Goal: Information Seeking & Learning: Learn about a topic

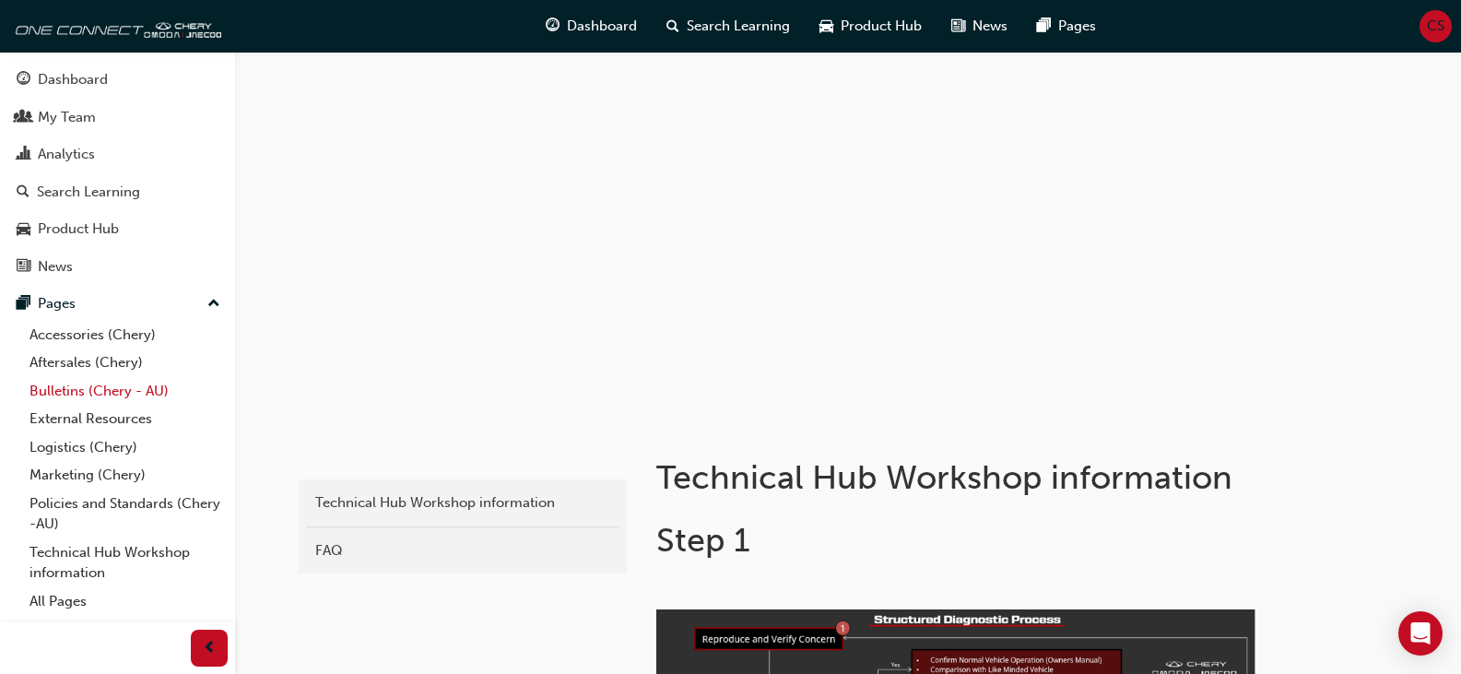
click at [99, 396] on link "Bulletins (Chery - AU)" at bounding box center [125, 391] width 206 height 29
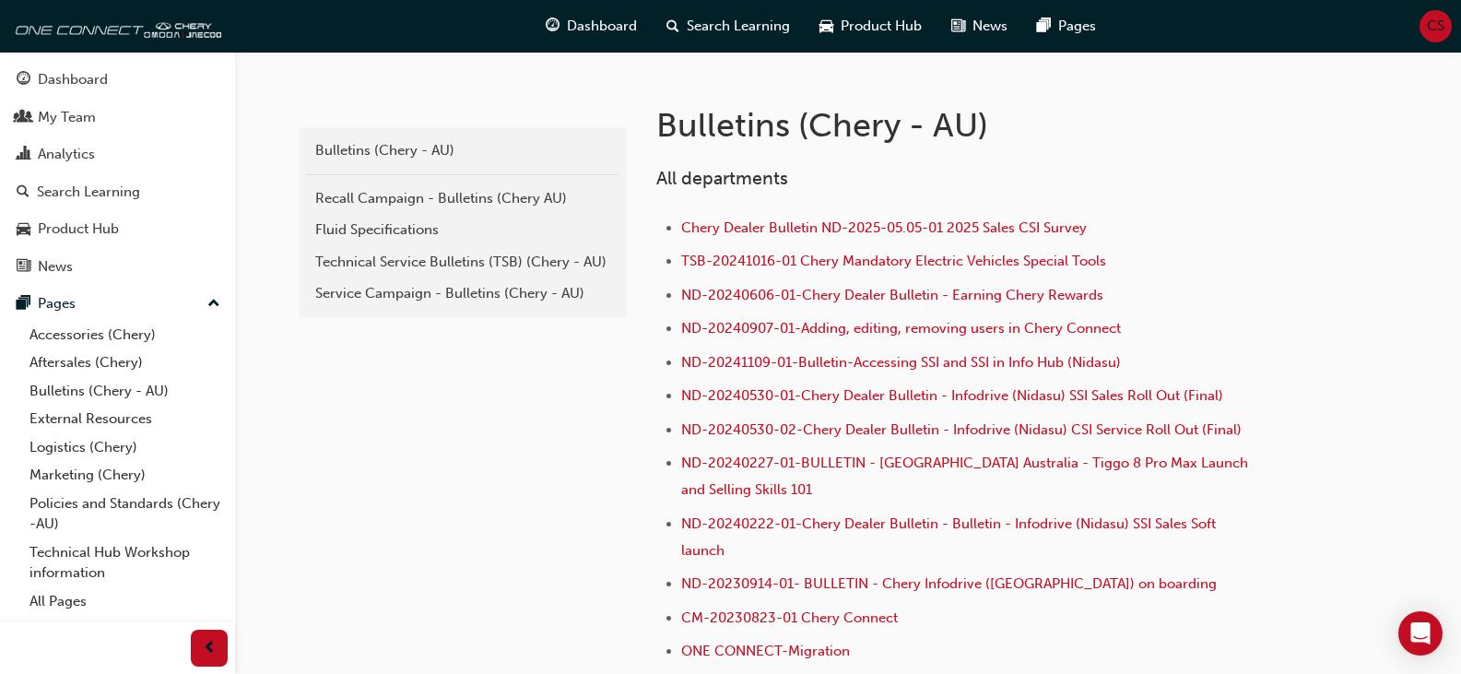
scroll to position [369, 0]
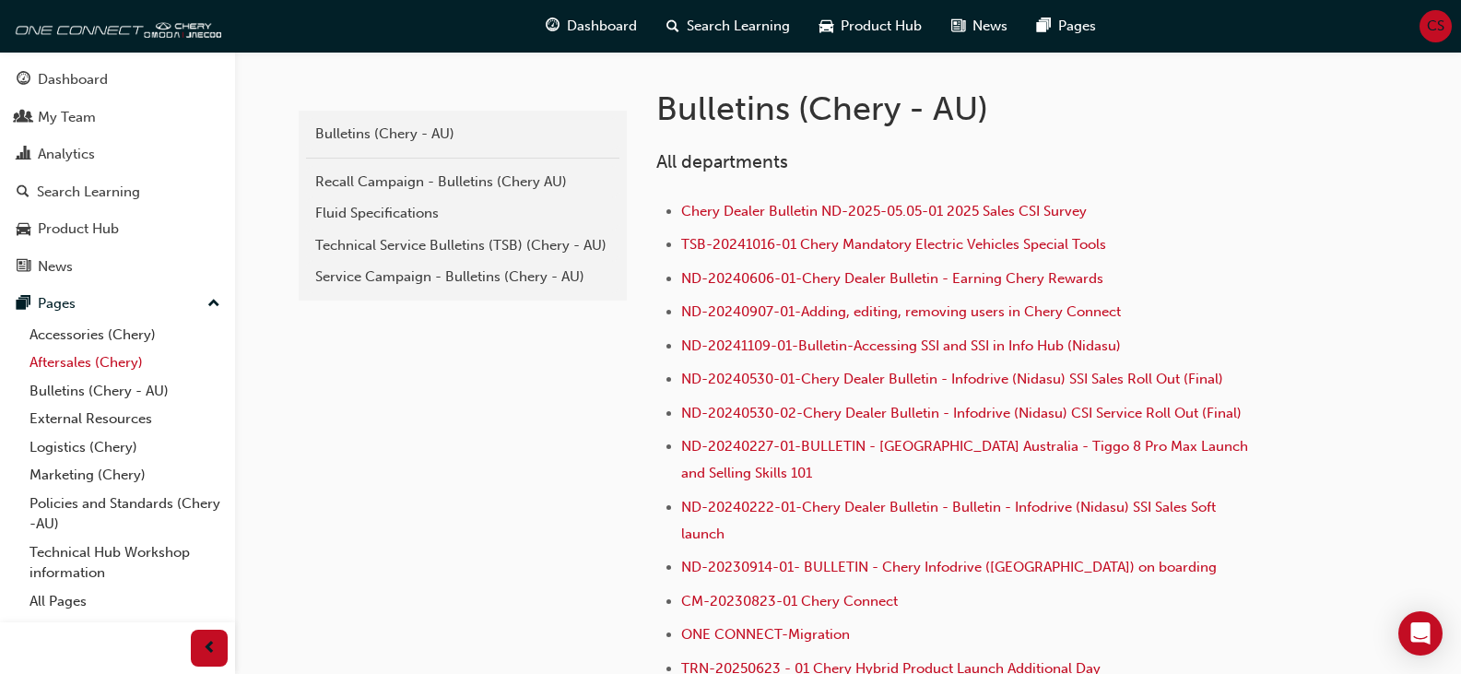
click at [131, 359] on link "Aftersales (Chery)" at bounding box center [125, 362] width 206 height 29
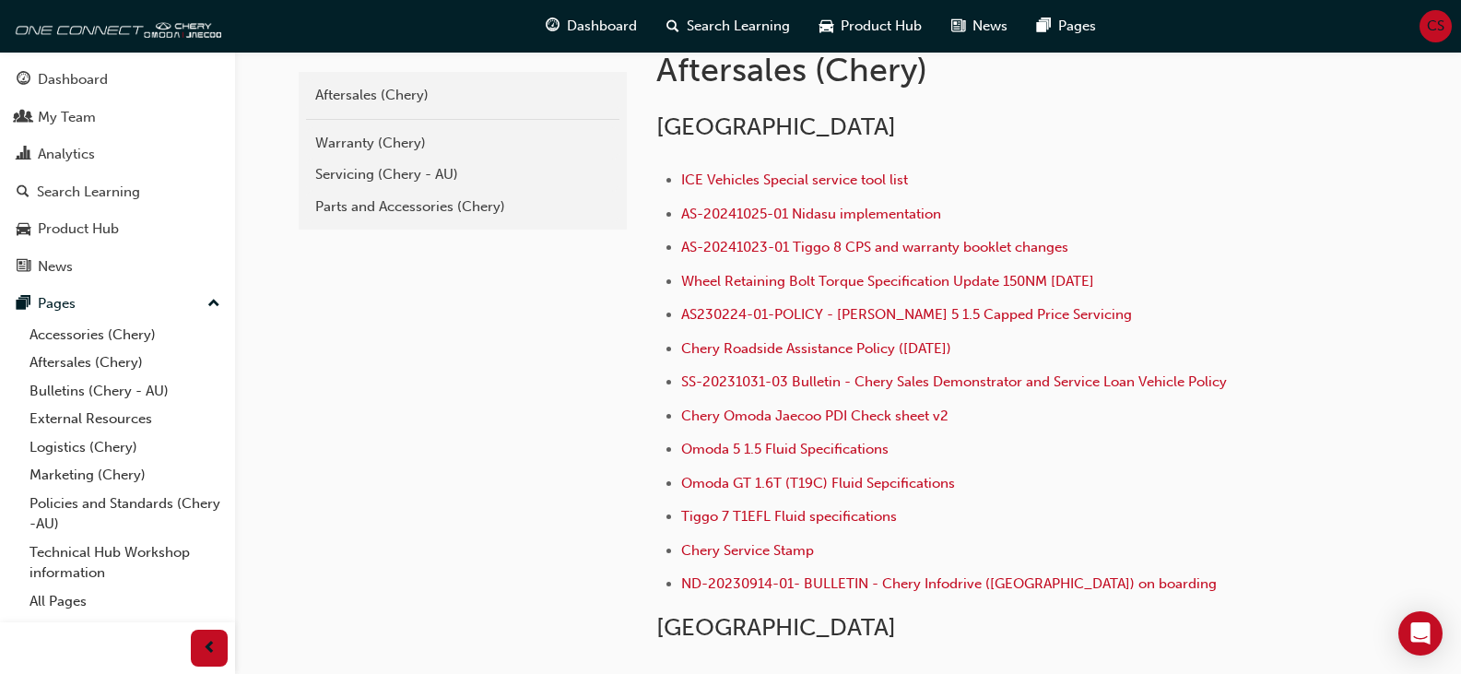
scroll to position [257, 0]
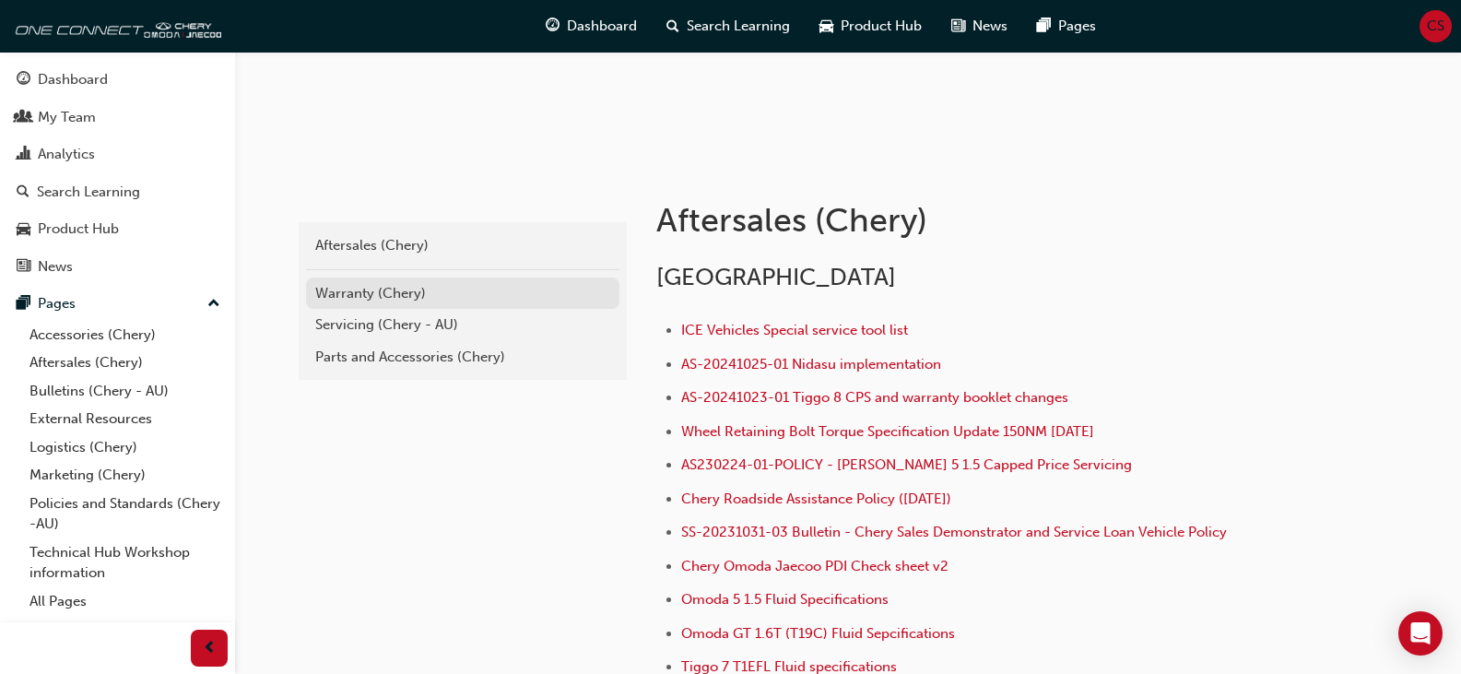
click at [381, 296] on div "Warranty (Chery)" at bounding box center [462, 293] width 295 height 21
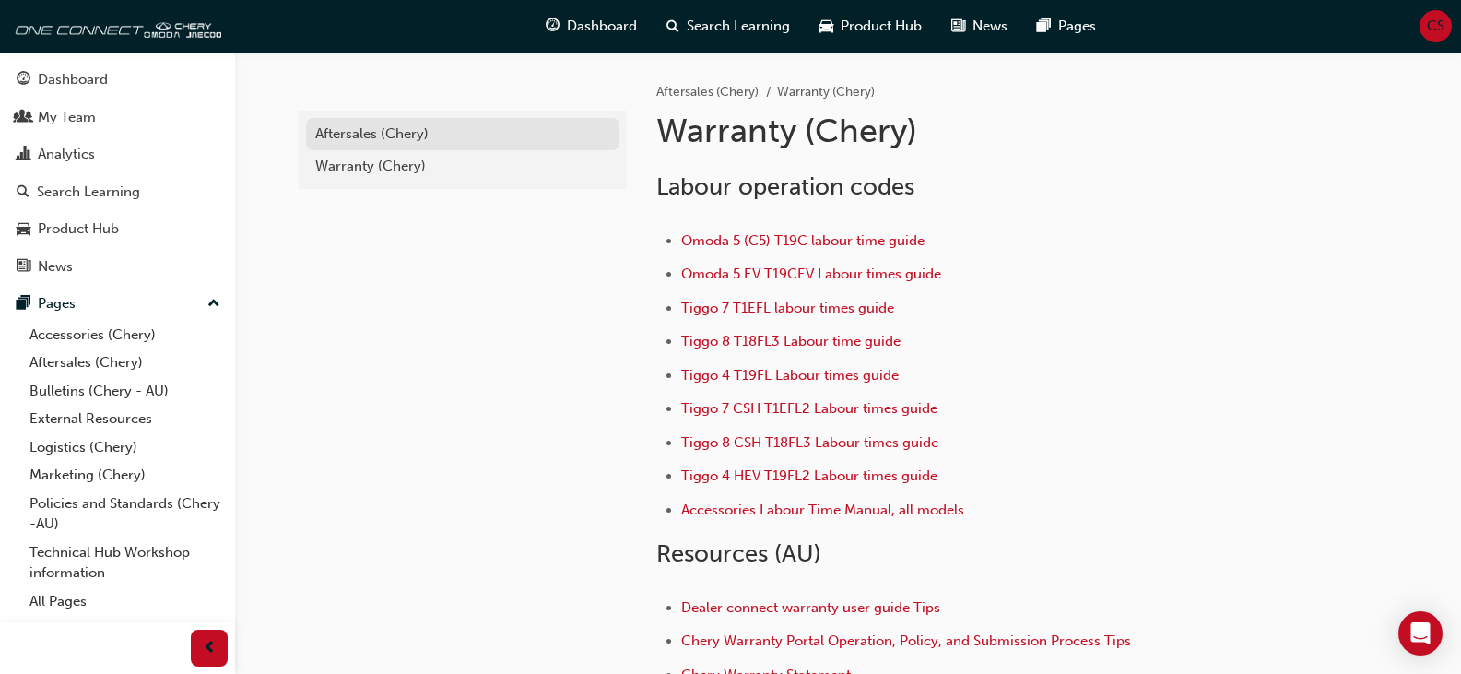
click at [380, 129] on div "Aftersales (Chery)" at bounding box center [462, 134] width 295 height 21
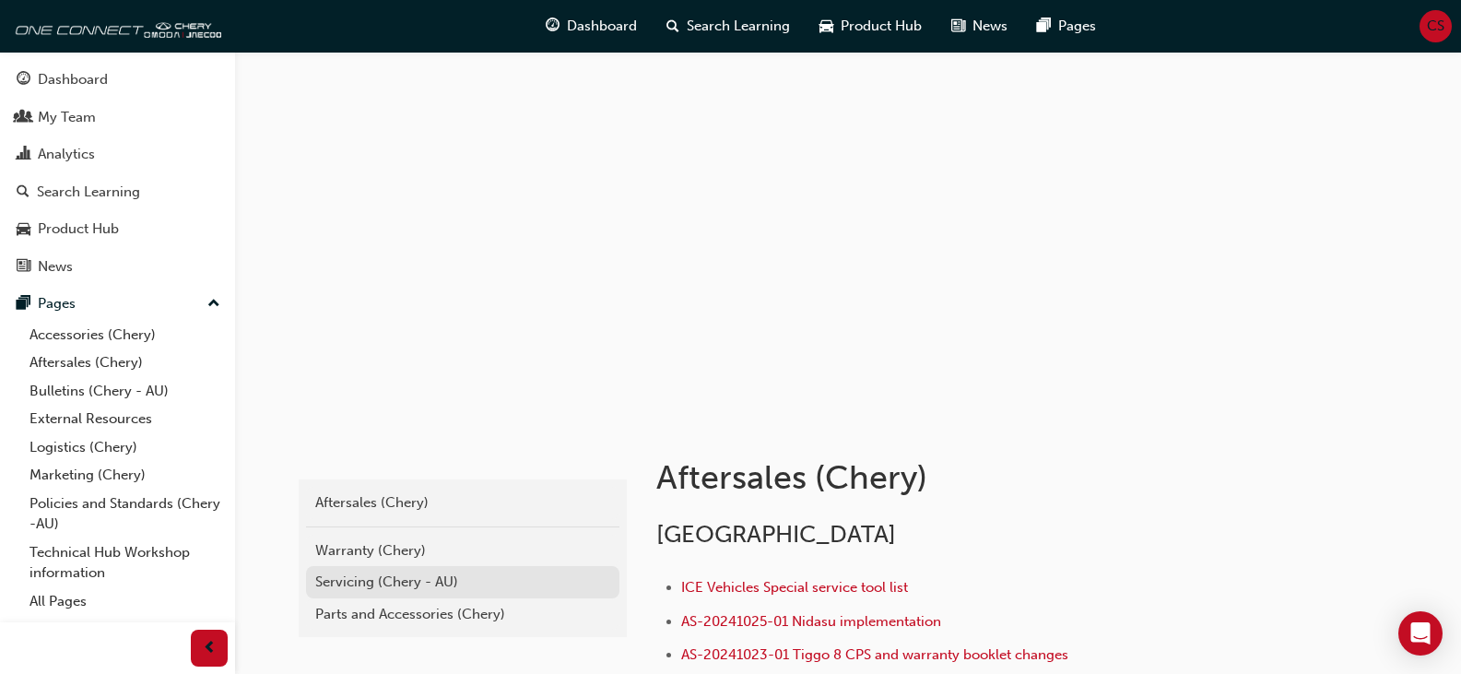
click at [418, 584] on div "Servicing (Chery - AU)" at bounding box center [462, 581] width 295 height 21
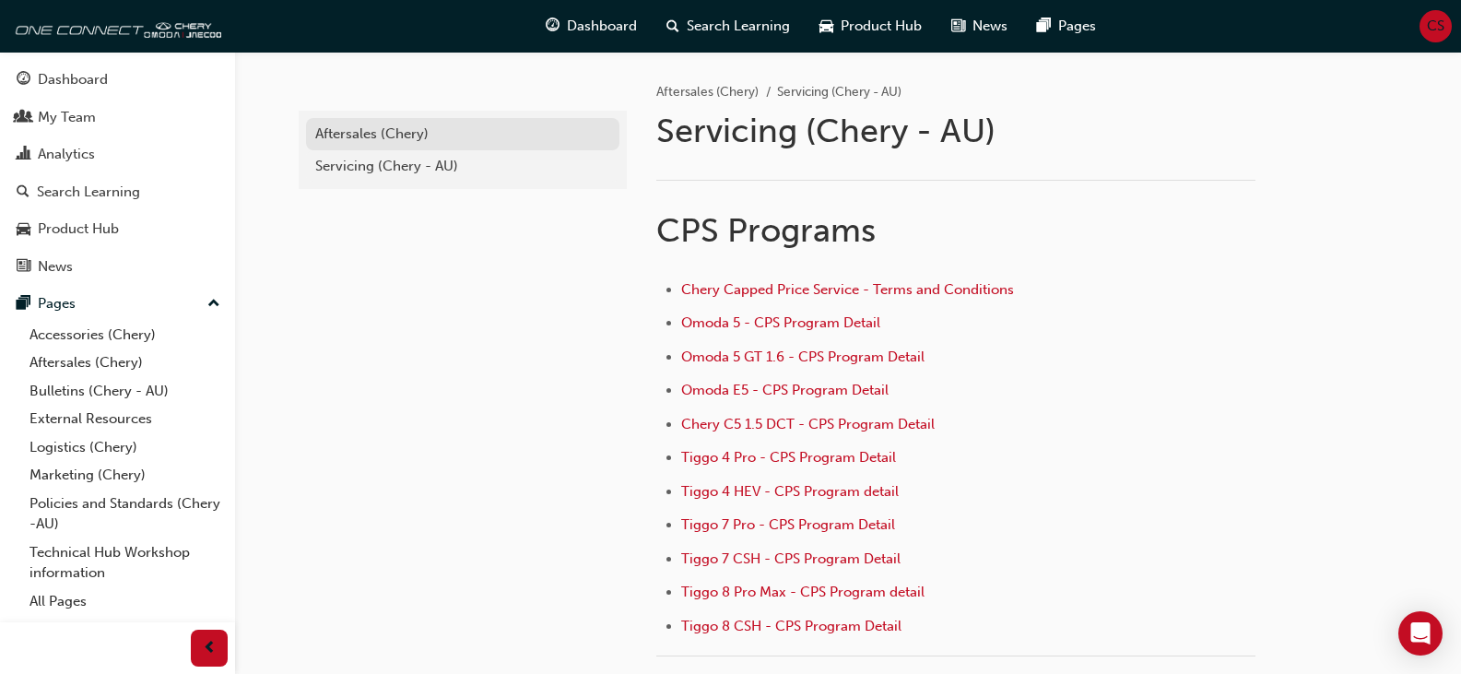
click at [337, 132] on div "Aftersales (Chery)" at bounding box center [462, 134] width 295 height 21
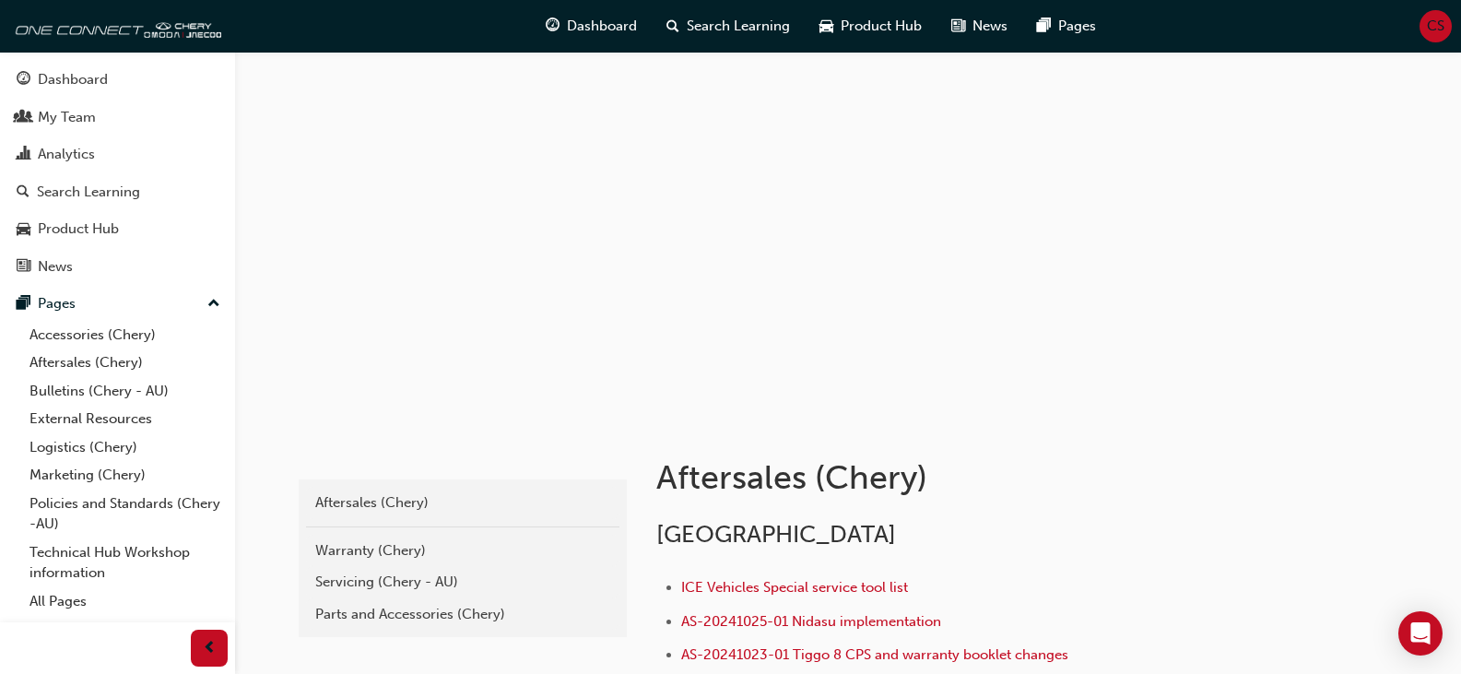
scroll to position [92, 0]
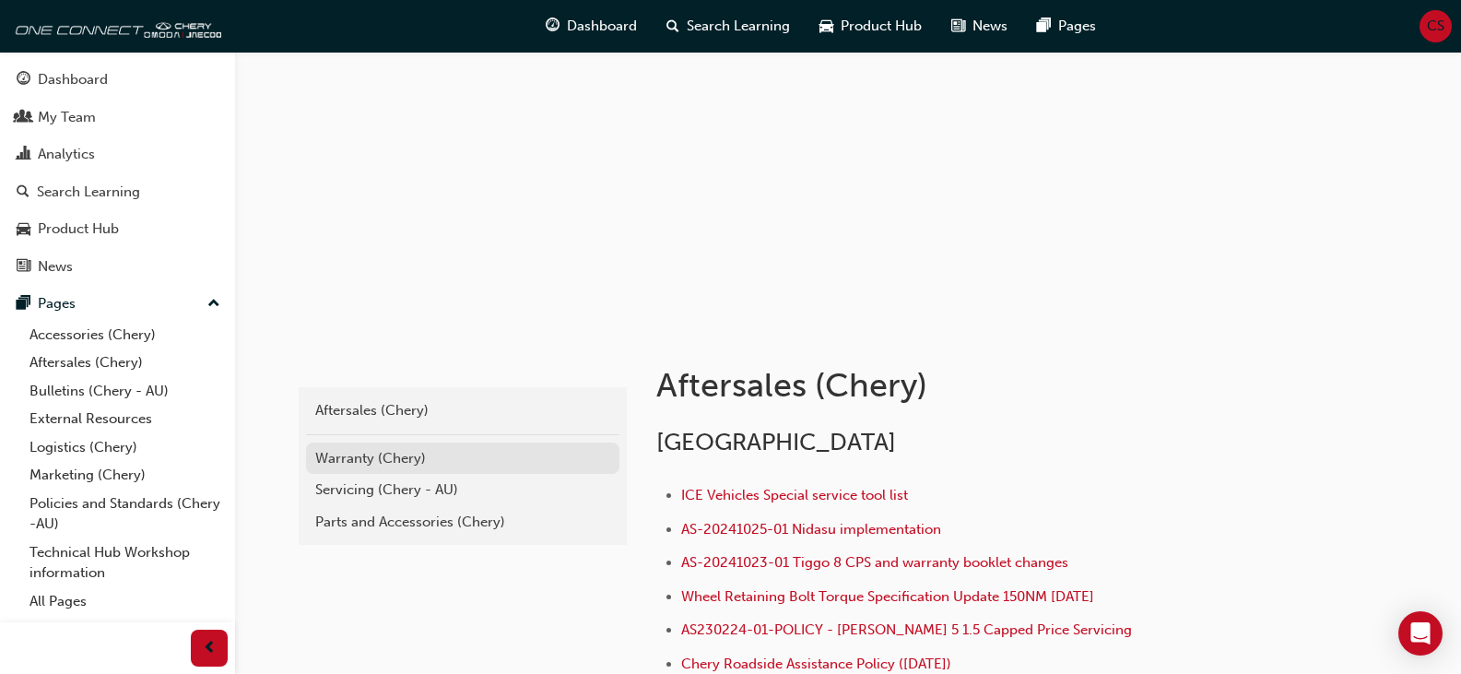
click at [403, 464] on div "Warranty (Chery)" at bounding box center [462, 458] width 295 height 21
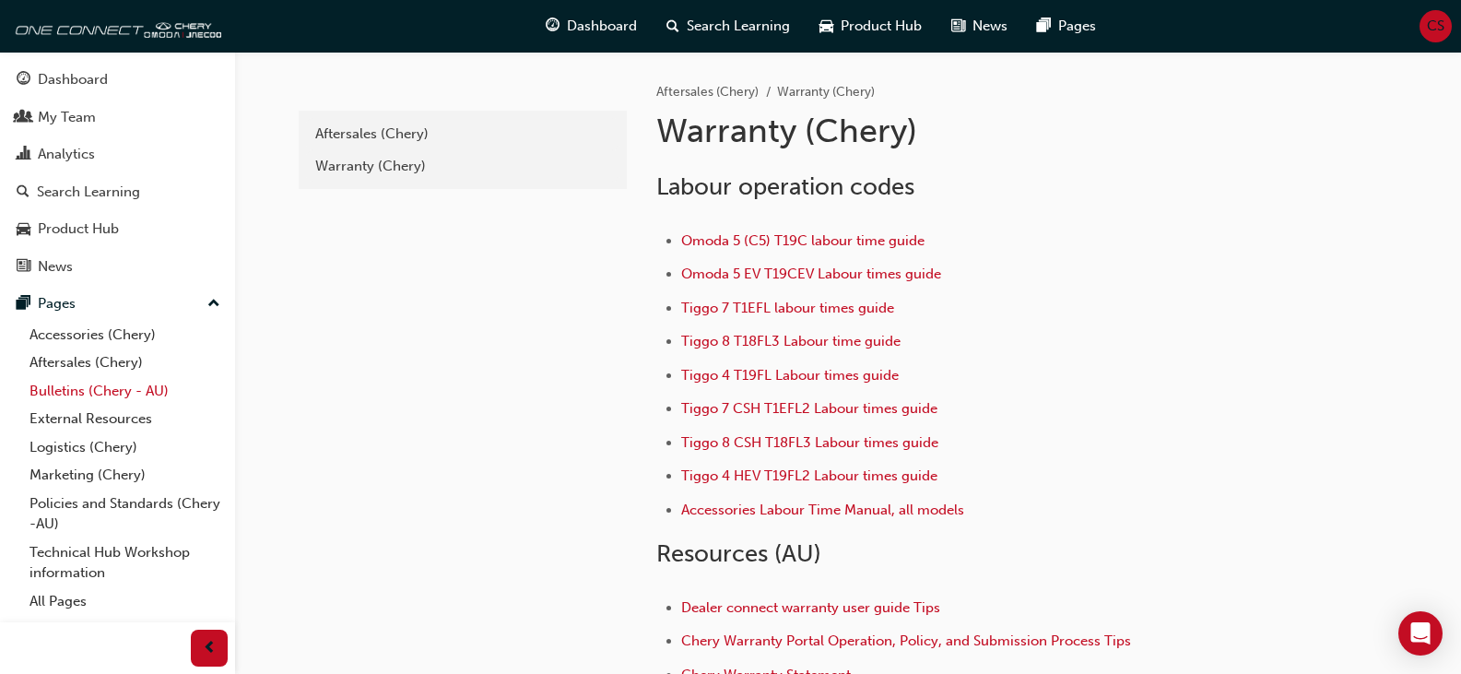
click at [71, 379] on link "Bulletins (Chery - AU)" at bounding box center [125, 391] width 206 height 29
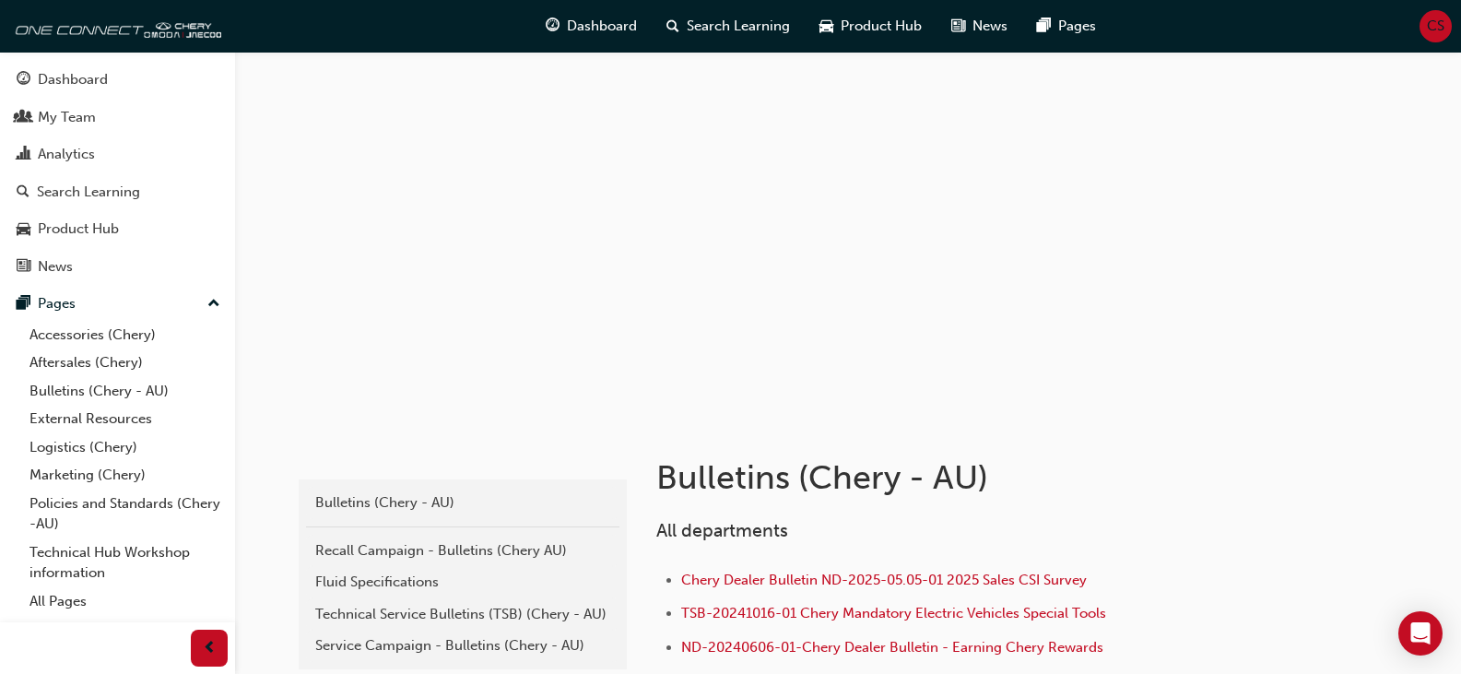
scroll to position [92, 0]
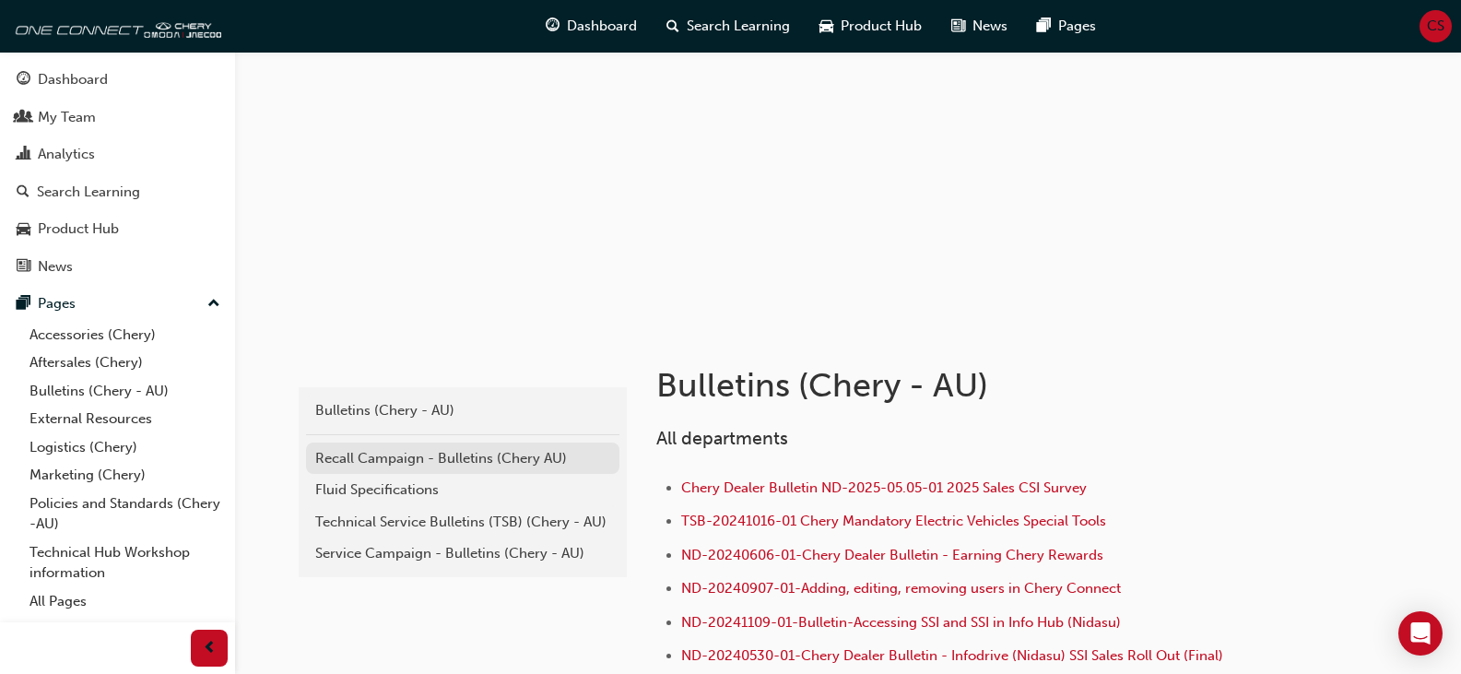
click at [484, 452] on div "Recall Campaign - Bulletins (Chery AU)" at bounding box center [462, 458] width 295 height 21
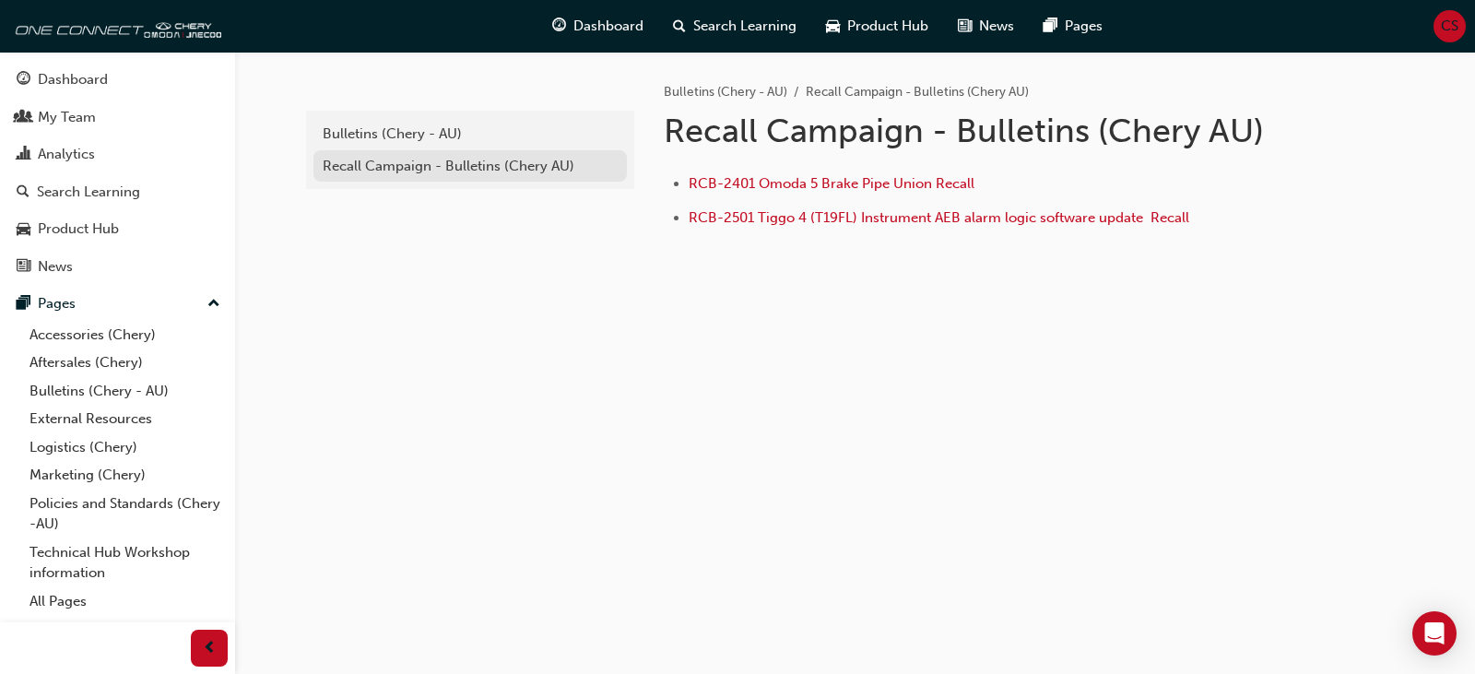
click at [395, 177] on link "Recall Campaign - Bulletins (Chery AU)" at bounding box center [469, 166] width 313 height 32
click at [390, 125] on div "Bulletins (Chery - AU)" at bounding box center [470, 134] width 295 height 21
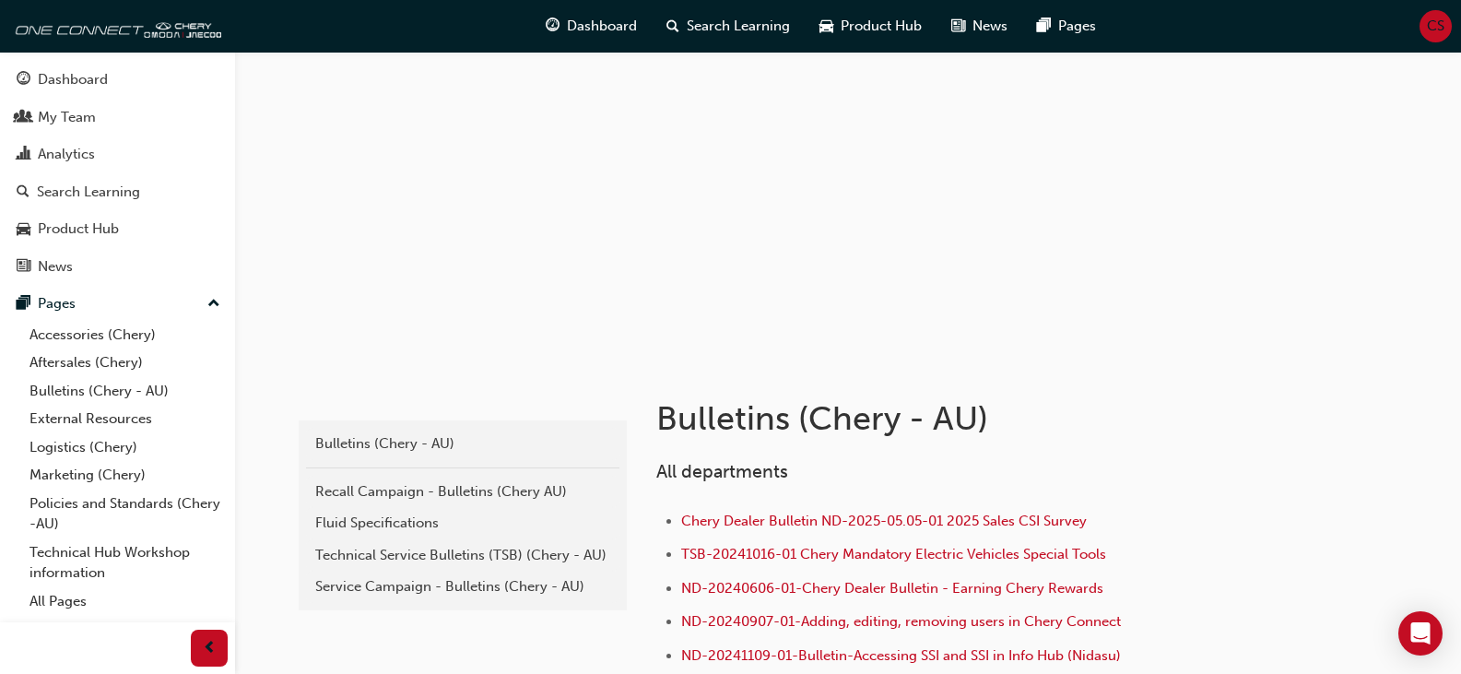
scroll to position [92, 0]
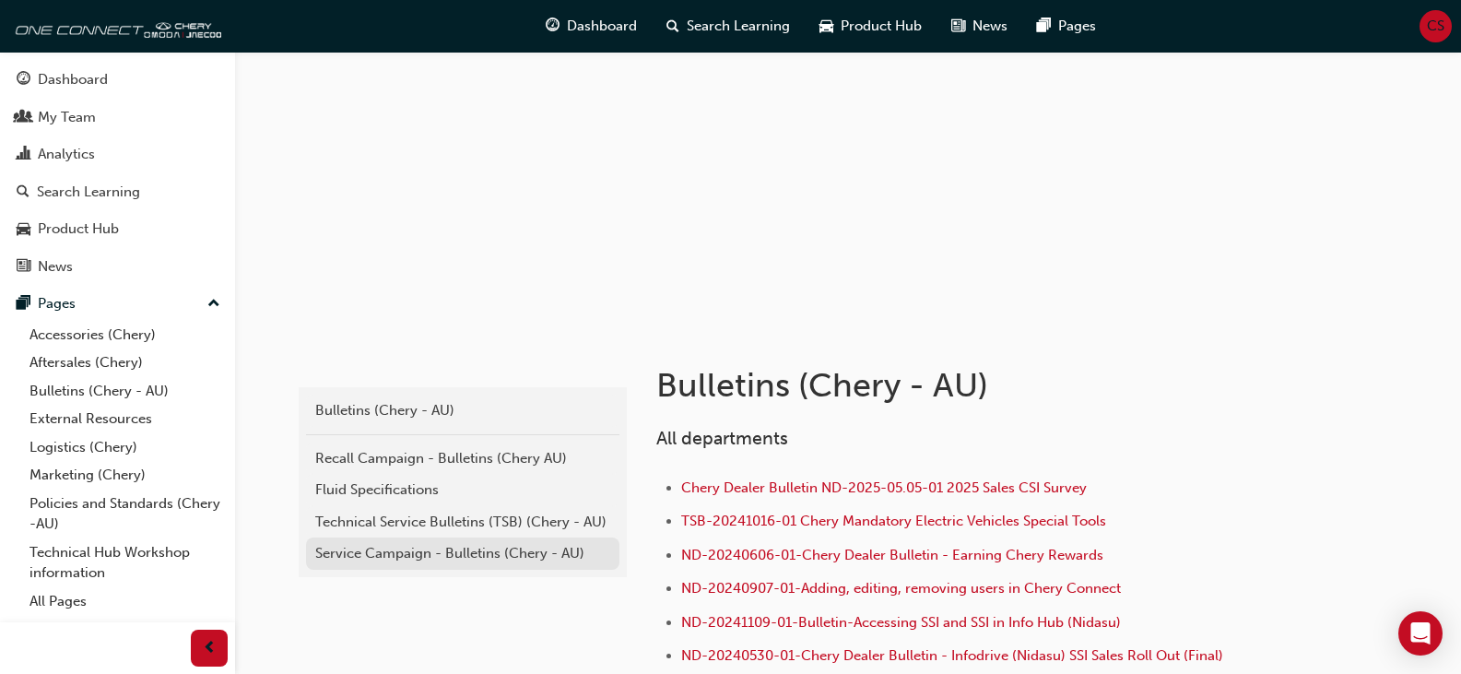
click at [507, 554] on div "Service Campaign - Bulletins (Chery - AU)" at bounding box center [462, 553] width 295 height 21
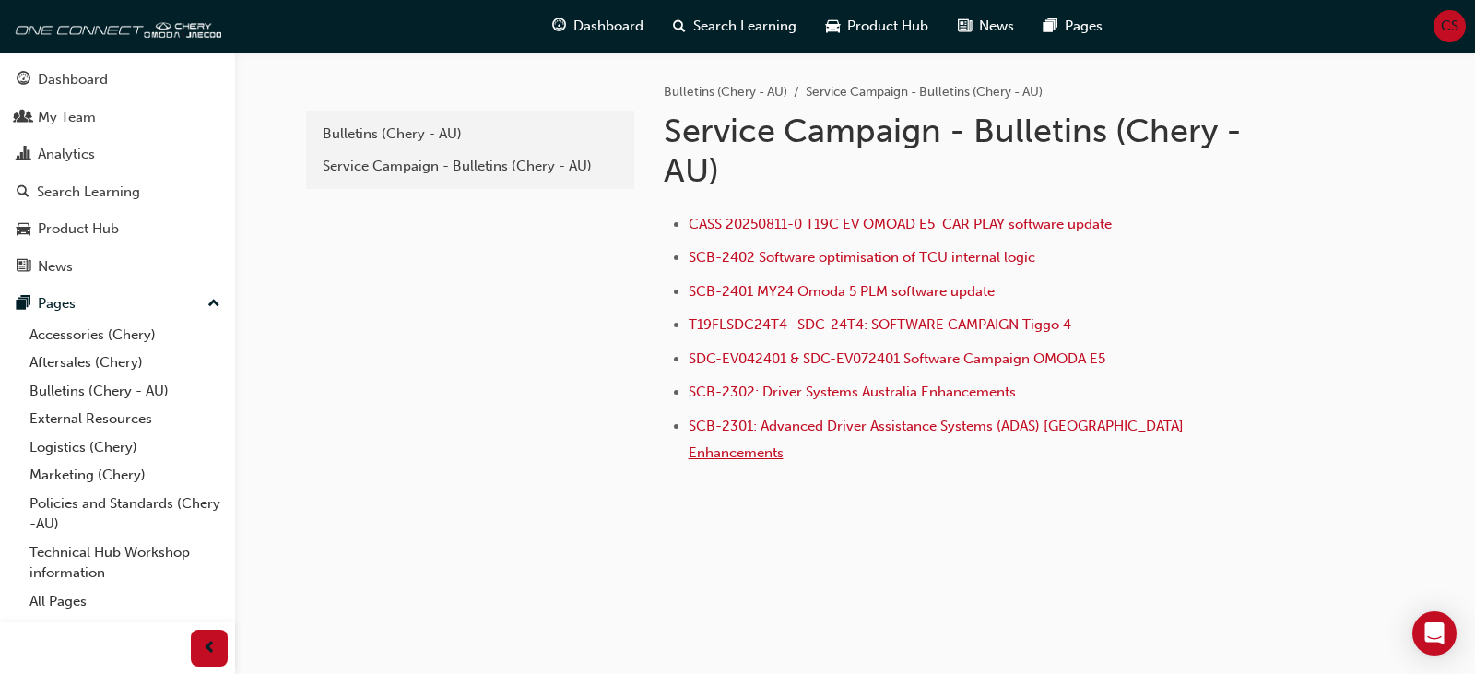
click at [734, 425] on span "SCB-2301: Advanced Driver Assistance Systems (ADAS) [GEOGRAPHIC_DATA] Enhanceme…" at bounding box center [938, 439] width 499 height 43
